Goal: Information Seeking & Learning: Learn about a topic

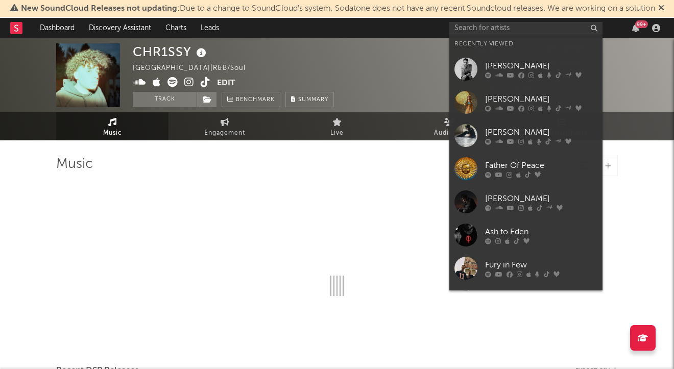
select select "6m"
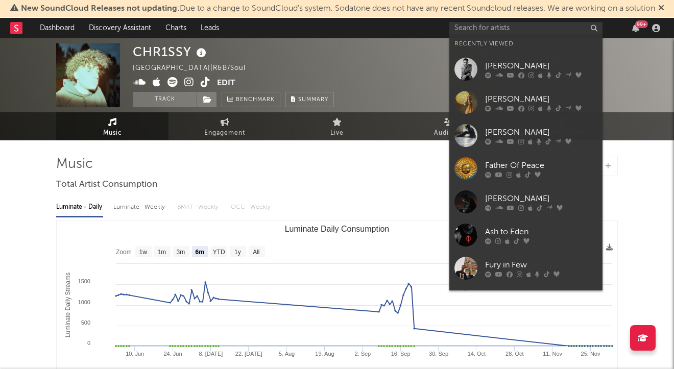
click at [508, 72] on icon at bounding box center [510, 75] width 7 height 6
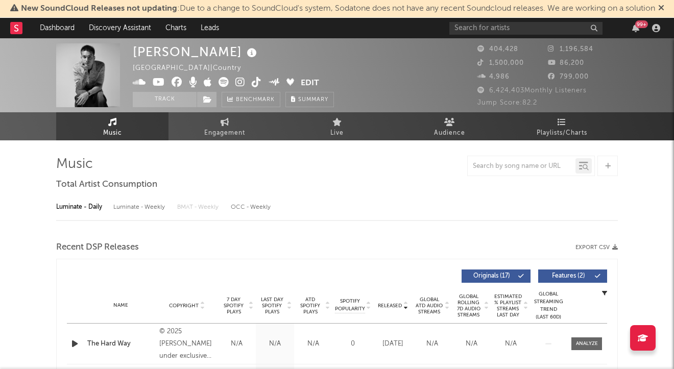
click at [555, 115] on link "Playlists/Charts" at bounding box center [561, 126] width 112 height 28
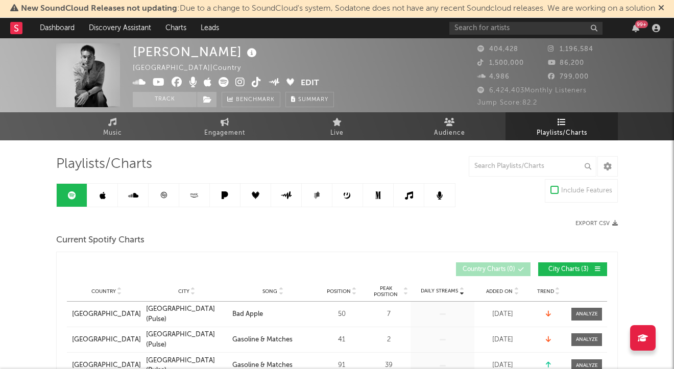
click at [95, 192] on link at bounding box center [102, 195] width 31 height 23
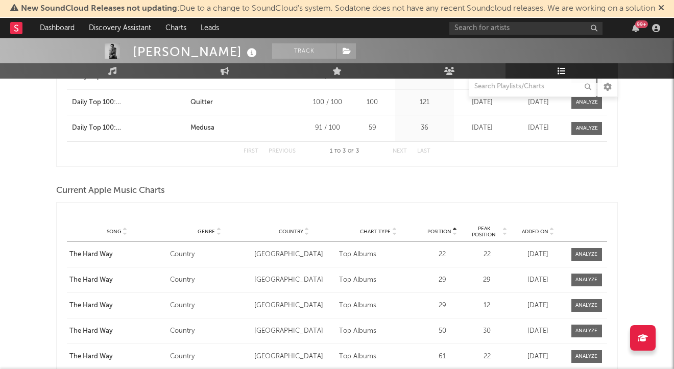
scroll to position [715, 0]
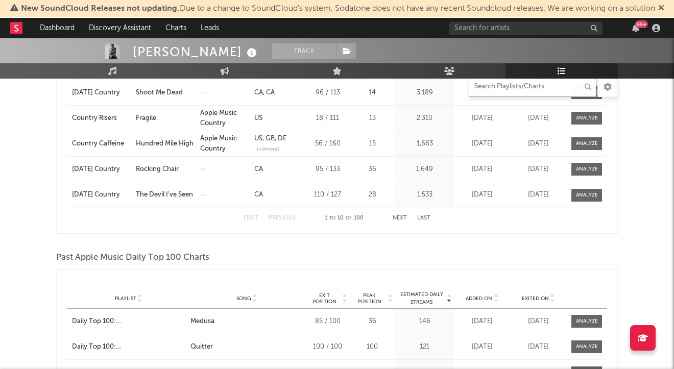
click at [499, 96] on input "text" at bounding box center [533, 87] width 128 height 20
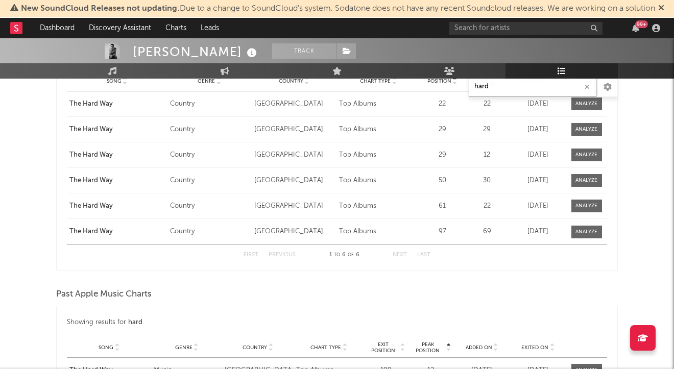
scroll to position [664, 0]
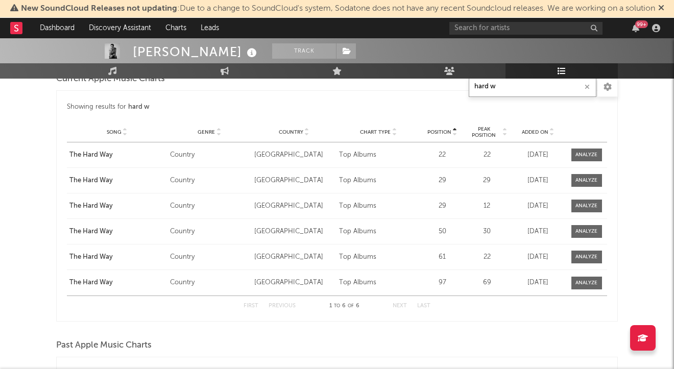
type input "hard wa"
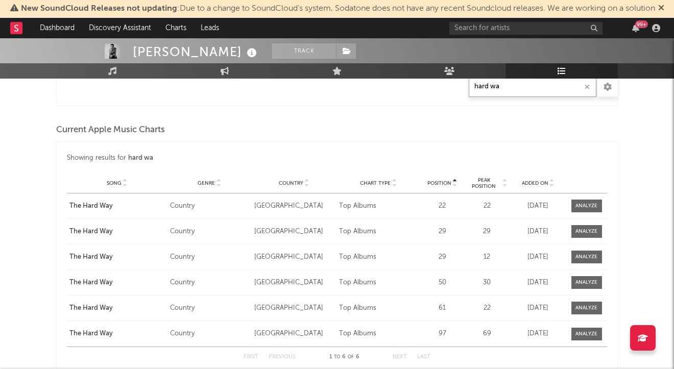
scroll to position [613, 0]
